Goal: Navigation & Orientation: Find specific page/section

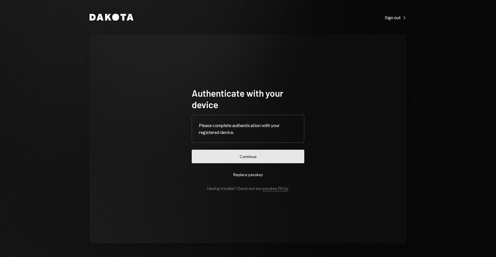
click at [227, 150] on button "Continue" at bounding box center [248, 156] width 112 height 13
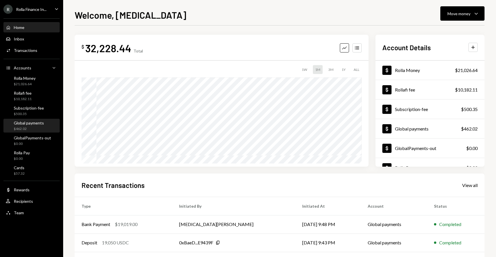
click at [26, 122] on div "Global payments" at bounding box center [29, 123] width 30 height 5
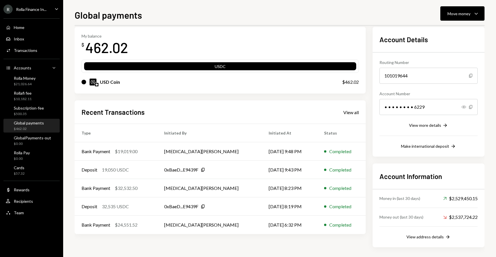
scroll to position [28, 0]
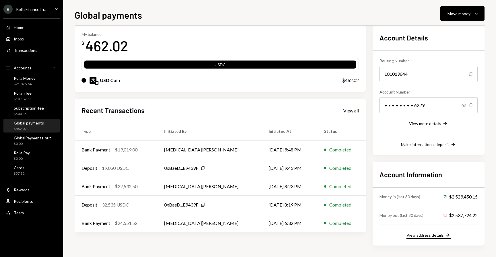
click at [426, 234] on div "View address details" at bounding box center [424, 235] width 37 height 5
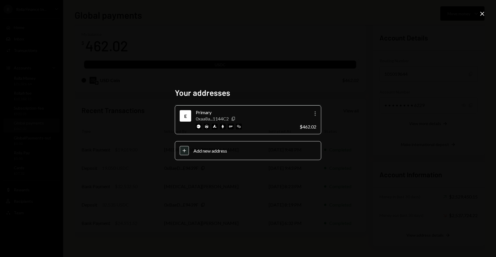
click at [479, 12] on icon "Close" at bounding box center [482, 13] width 7 height 7
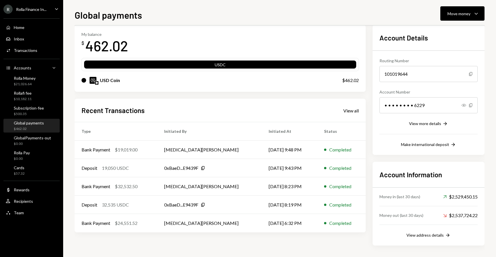
click at [49, 13] on div "R Rolla Finance In... Caret Down" at bounding box center [31, 9] width 63 height 9
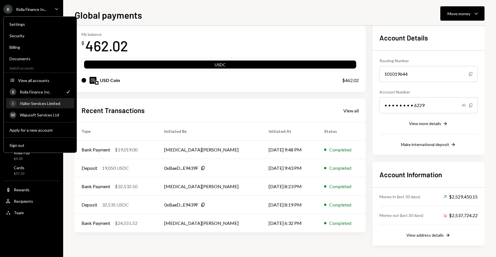
click at [38, 102] on div "Ifallor Services Limited" at bounding box center [45, 103] width 51 height 5
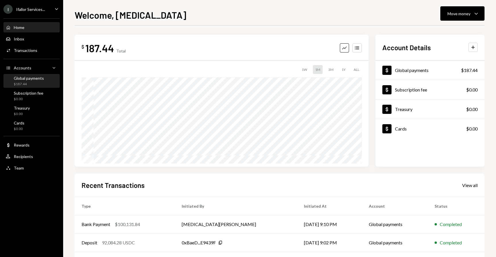
click at [21, 81] on div "Global payments $187.44" at bounding box center [29, 81] width 30 height 11
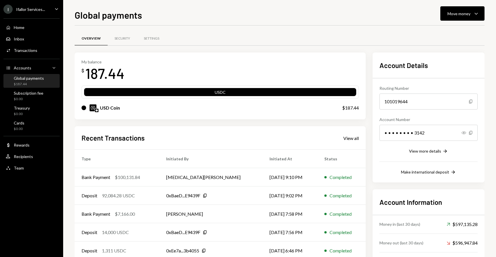
click at [36, 6] on div "I Ifallor Services..." at bounding box center [24, 9] width 42 height 9
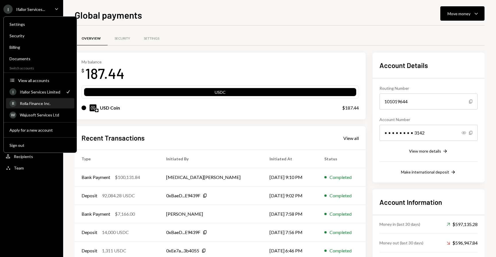
click at [37, 106] on div "R Rolla Finance Inc." at bounding box center [39, 104] width 61 height 10
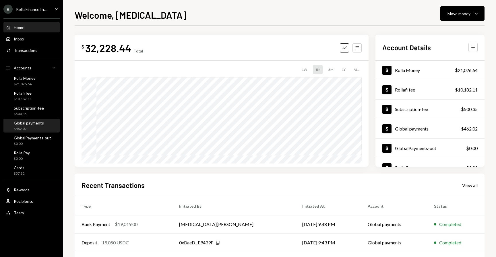
click at [26, 124] on div "Global payments" at bounding box center [29, 123] width 30 height 5
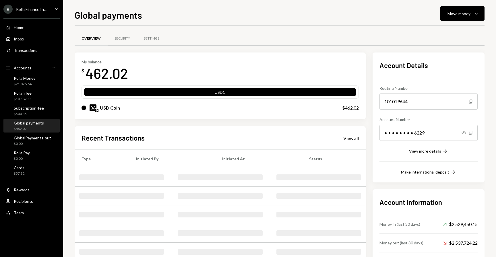
scroll to position [28, 0]
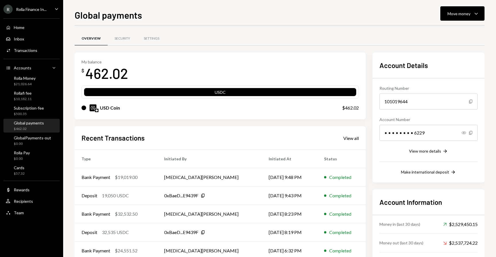
scroll to position [28, 0]
